Goal: Task Accomplishment & Management: Manage account settings

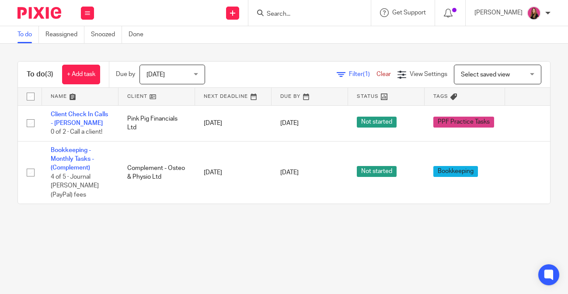
click at [294, 15] on input "Search" at bounding box center [305, 14] width 79 height 8
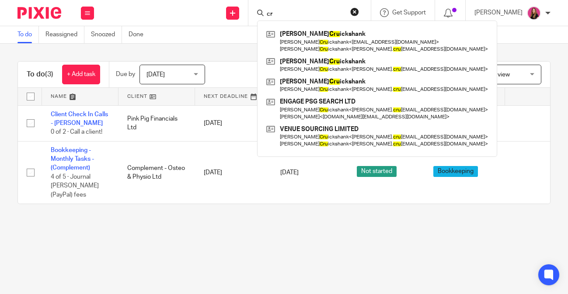
type input "c"
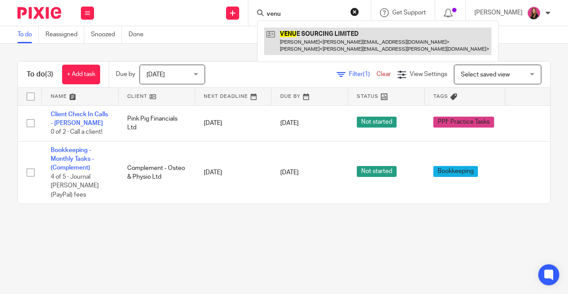
type input "venu"
click at [354, 43] on link at bounding box center [377, 41] width 227 height 27
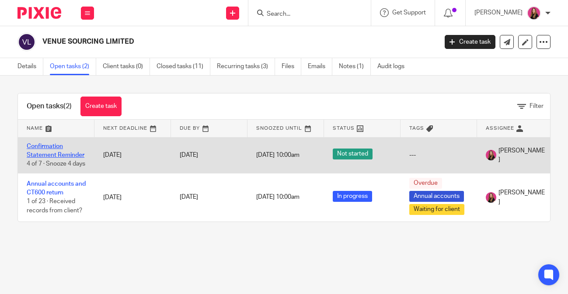
click at [56, 151] on link "Confirmation Statement Reminder" at bounding box center [56, 150] width 58 height 15
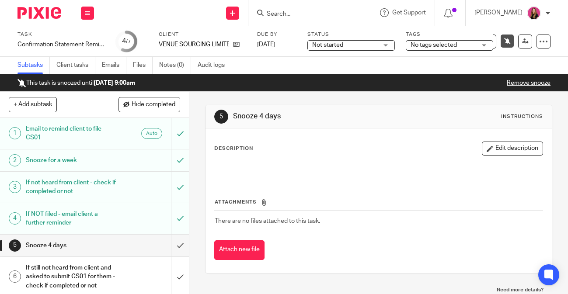
click at [95, 211] on h1 "If NOT filed - email client a further reminder" at bounding box center [71, 219] width 91 height 22
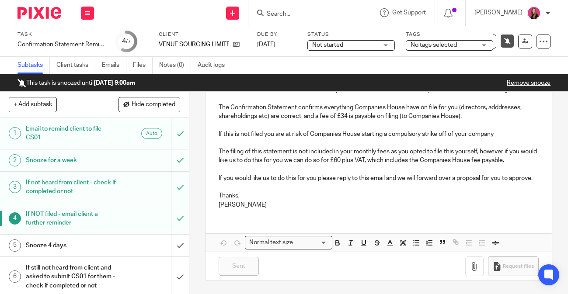
click at [48, 14] on img at bounding box center [39, 13] width 44 height 12
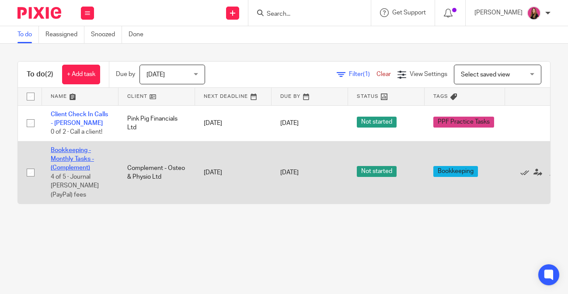
click at [78, 160] on link "Bookkeeping - Monthly Tasks - (Complement)" at bounding box center [72, 159] width 43 height 24
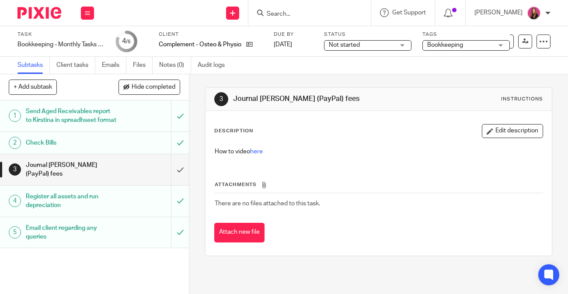
click at [127, 177] on div "Journal Zettle (PayPal) fees" at bounding box center [94, 170] width 136 height 22
click at [251, 45] on icon at bounding box center [249, 44] width 7 height 7
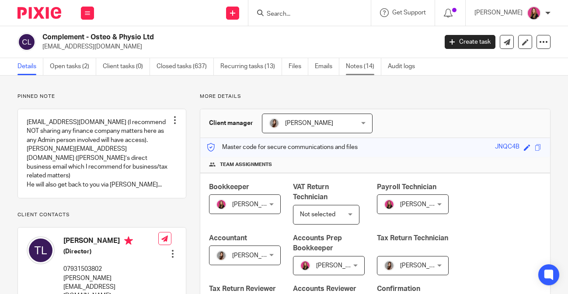
click at [372, 63] on link "Notes (14)" at bounding box center [363, 66] width 35 height 17
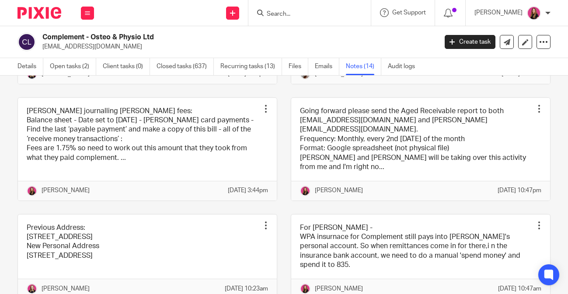
scroll to position [273, 0]
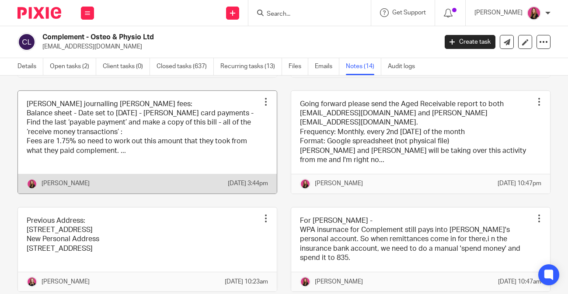
click at [226, 156] on link at bounding box center [147, 142] width 259 height 103
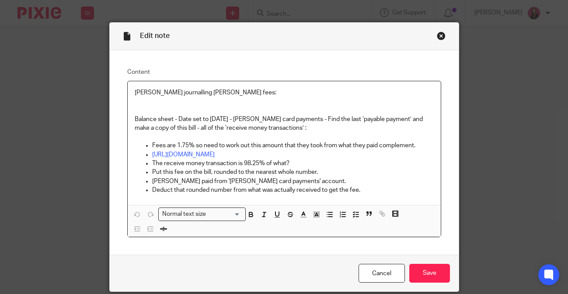
scroll to position [17, 0]
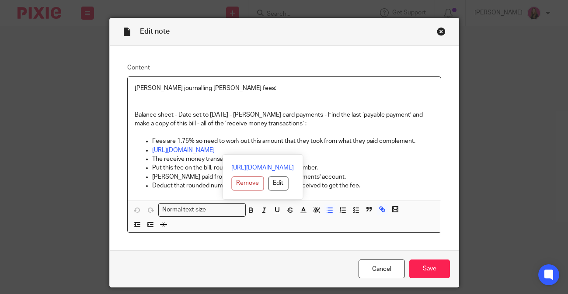
click at [350, 125] on p "Balance sheet - Date set to today - Zettle card payments - Find the last ‘payab…" at bounding box center [284, 120] width 299 height 18
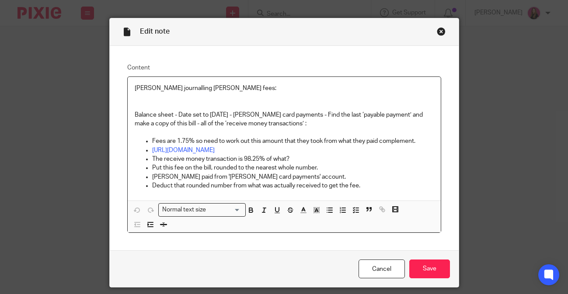
click at [440, 32] on div "Close this dialog window" at bounding box center [441, 31] width 9 height 9
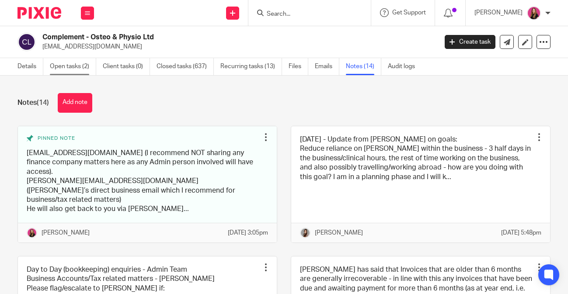
click at [63, 69] on link "Open tasks (2)" at bounding box center [73, 66] width 46 height 17
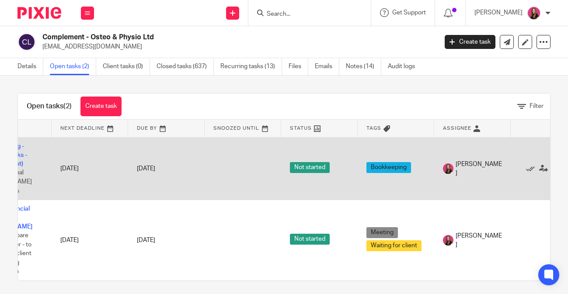
scroll to position [0, 55]
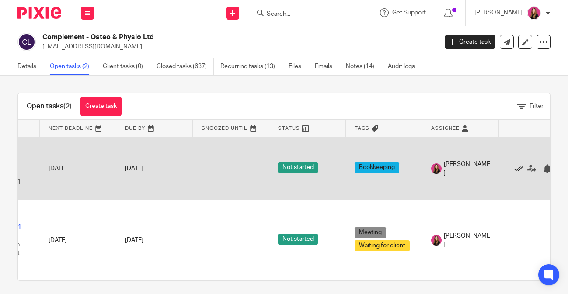
click at [519, 166] on icon at bounding box center [518, 168] width 9 height 9
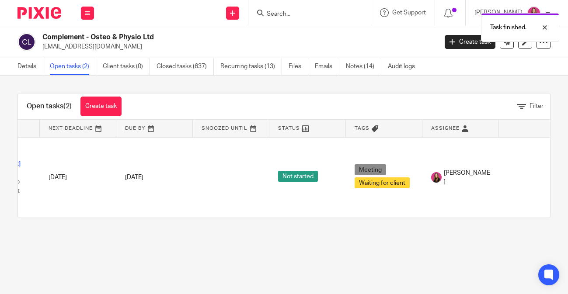
click at [53, 17] on img at bounding box center [39, 13] width 44 height 12
